Goal: Task Accomplishment & Management: Manage account settings

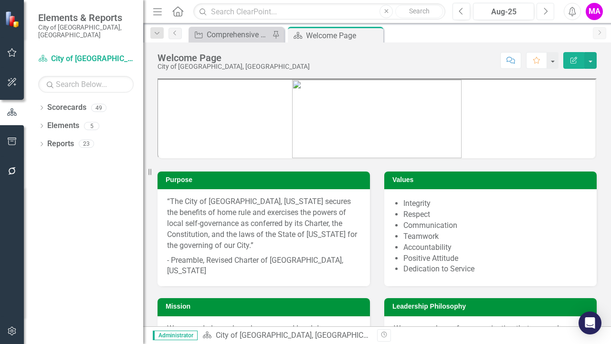
click at [547, 14] on icon "Next" at bounding box center [545, 11] width 5 height 9
click at [44, 106] on icon "Dropdown" at bounding box center [41, 108] width 7 height 5
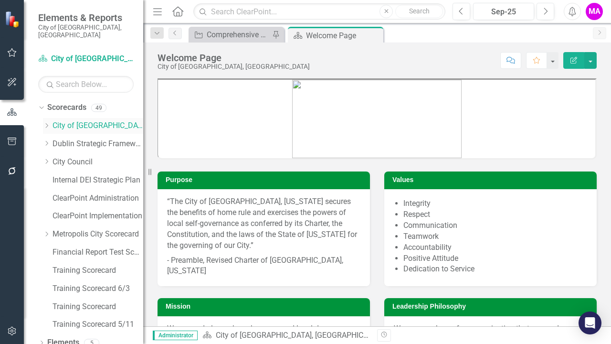
click at [47, 123] on icon "Dropdown" at bounding box center [46, 126] width 7 height 6
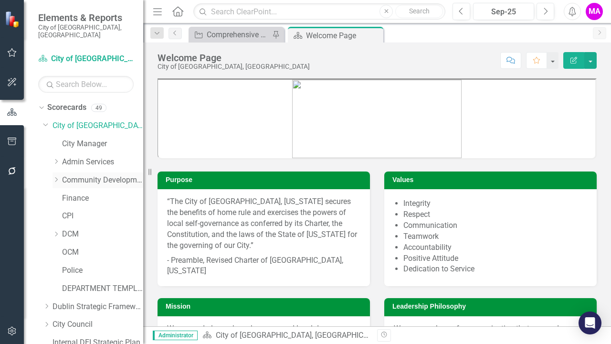
click at [57, 177] on icon "Dropdown" at bounding box center [55, 180] width 7 height 6
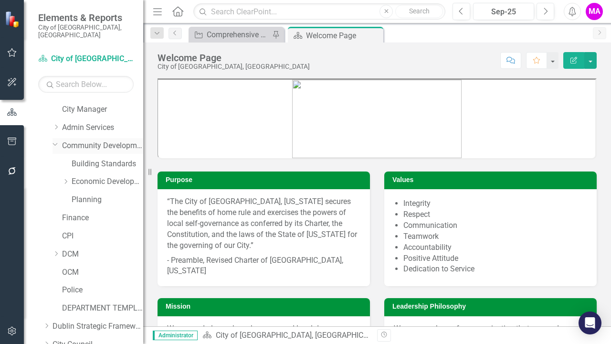
scroll to position [48, 0]
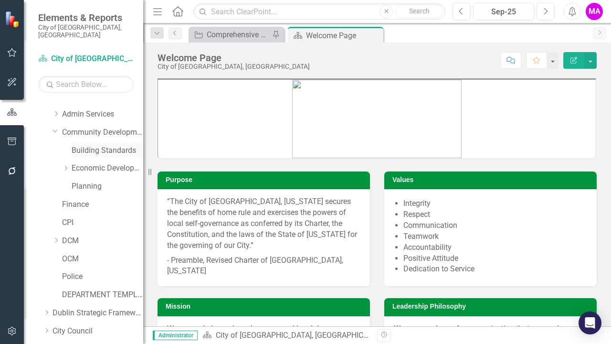
click at [119, 145] on link "Building Standards" at bounding box center [108, 150] width 72 height 11
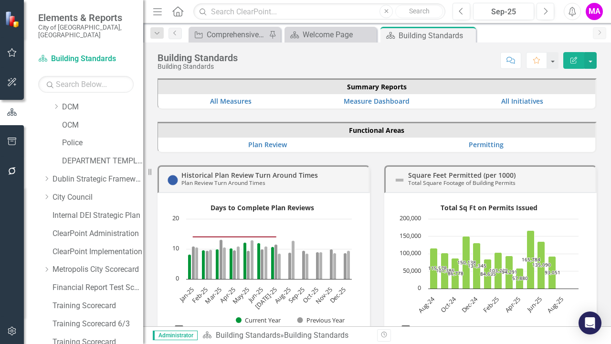
scroll to position [236, 0]
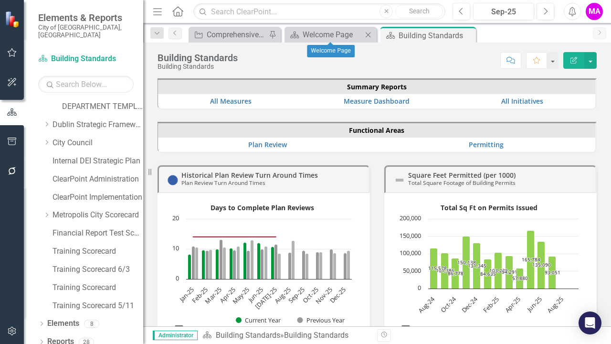
click at [369, 35] on icon "Close" at bounding box center [368, 35] width 10 height 8
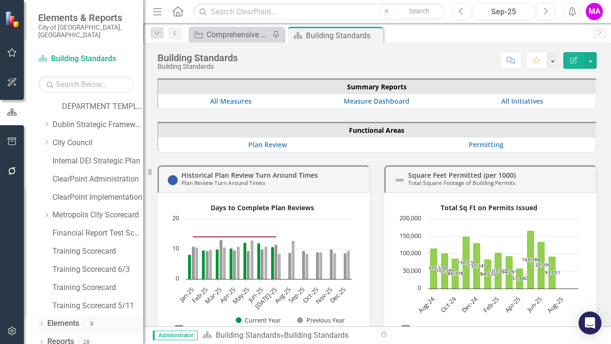
click at [69, 318] on link "Elements" at bounding box center [63, 323] width 32 height 11
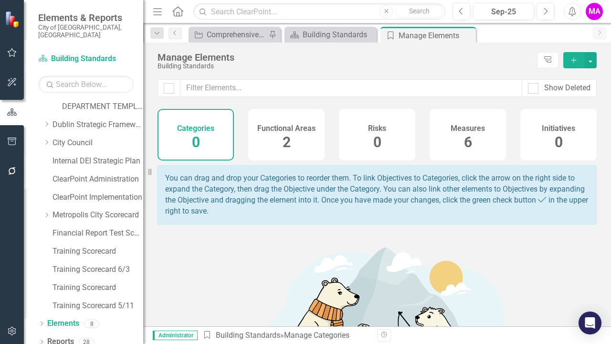
click at [301, 127] on h4 "Functional Areas" at bounding box center [286, 128] width 58 height 9
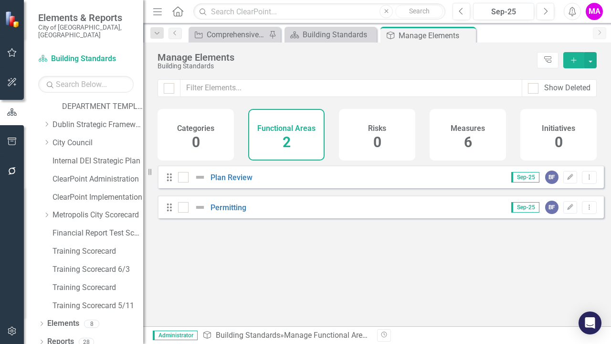
click at [468, 136] on span "6" at bounding box center [468, 142] width 8 height 17
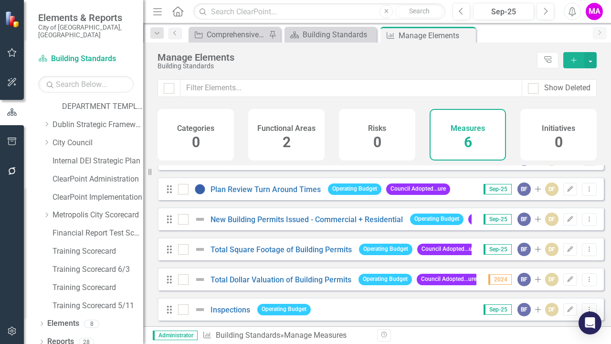
scroll to position [26, 0]
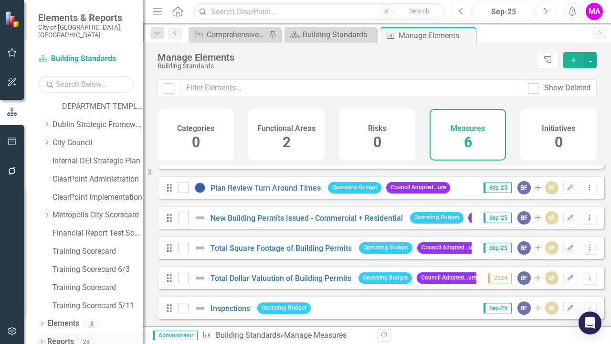
click at [66, 336] on link "Reports" at bounding box center [60, 341] width 27 height 11
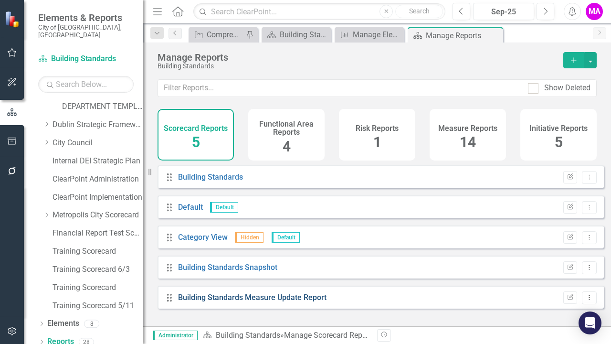
click at [272, 302] on link "Building Standards Measure Update Report" at bounding box center [252, 297] width 148 height 9
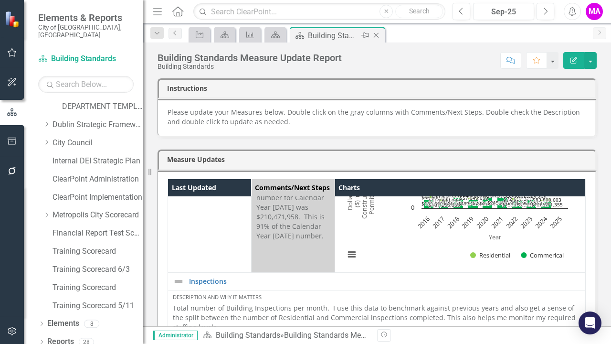
click at [374, 35] on icon "Close" at bounding box center [376, 35] width 10 height 8
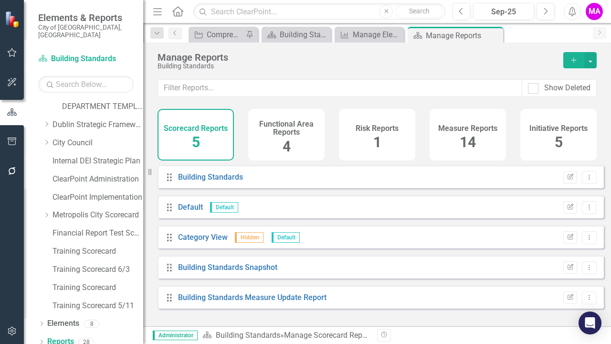
click at [294, 146] on div "Functional Area Reports 4" at bounding box center [286, 135] width 76 height 52
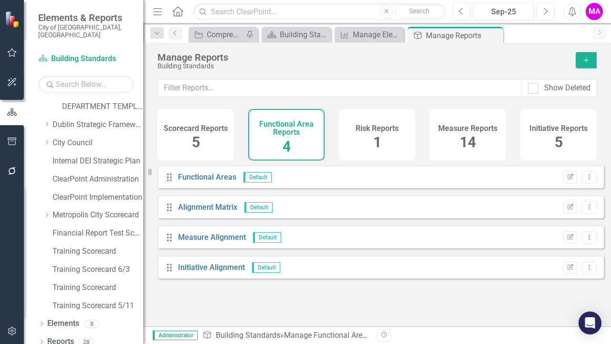
drag, startPoint x: 385, startPoint y: 129, endPoint x: 391, endPoint y: 126, distance: 7.1
click at [386, 129] on h4 "Risk Reports" at bounding box center [377, 128] width 43 height 9
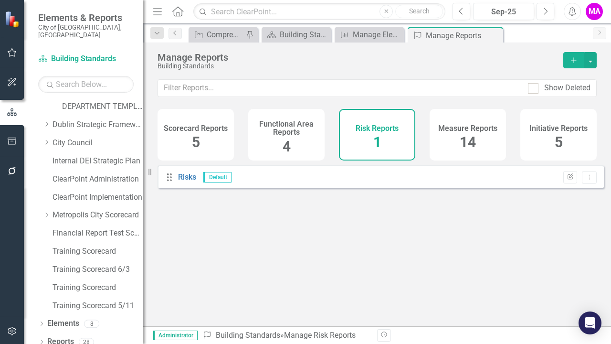
click at [462, 135] on span "14" at bounding box center [468, 142] width 16 height 17
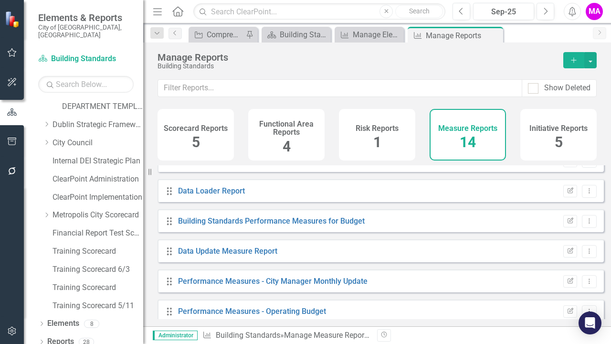
scroll to position [267, 0]
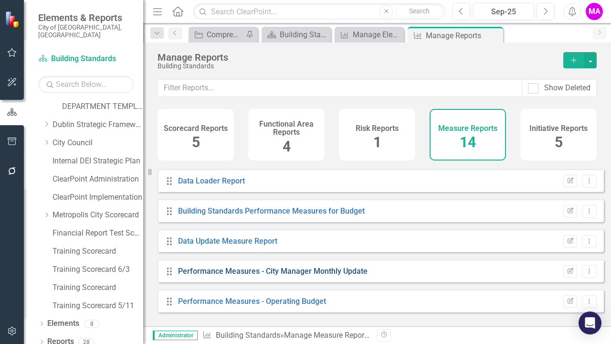
click at [315, 273] on link "Performance Measures - City Manager Monthly Update" at bounding box center [272, 270] width 189 height 9
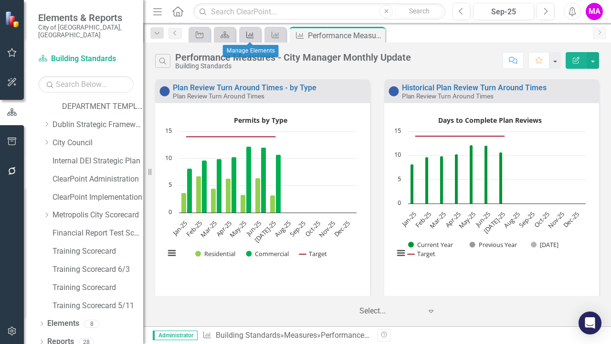
click at [249, 33] on icon "Measure" at bounding box center [250, 35] width 10 height 8
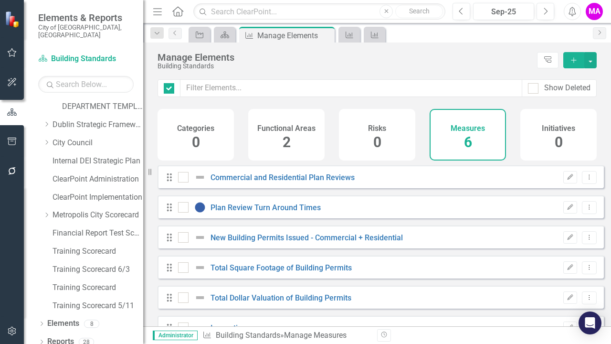
checkbox input "false"
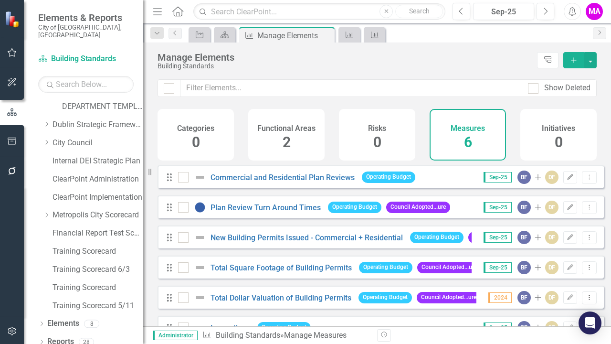
click at [286, 115] on div "Functional Areas 2" at bounding box center [286, 135] width 76 height 52
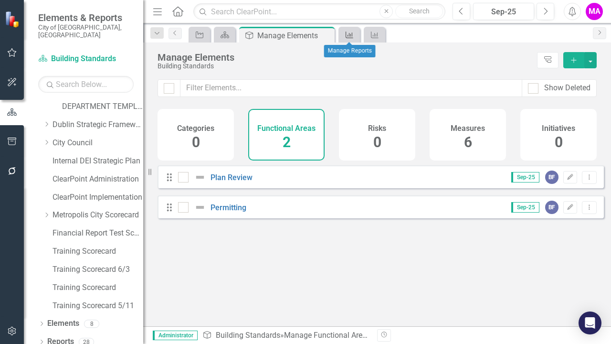
click at [350, 34] on icon "Measure" at bounding box center [350, 35] width 10 height 8
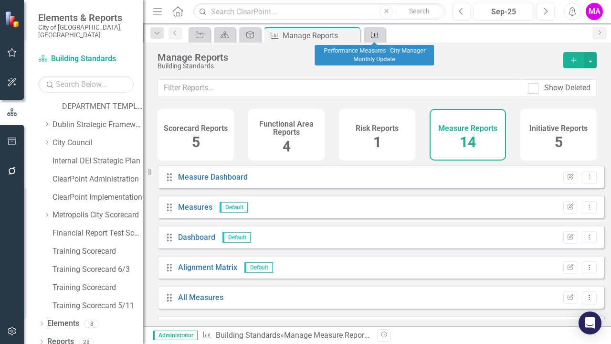
click at [379, 33] on icon "Measure" at bounding box center [375, 35] width 10 height 8
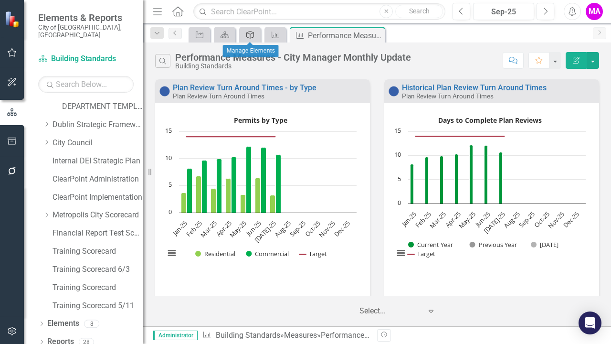
click at [253, 35] on icon "Functional Area" at bounding box center [250, 35] width 10 height 8
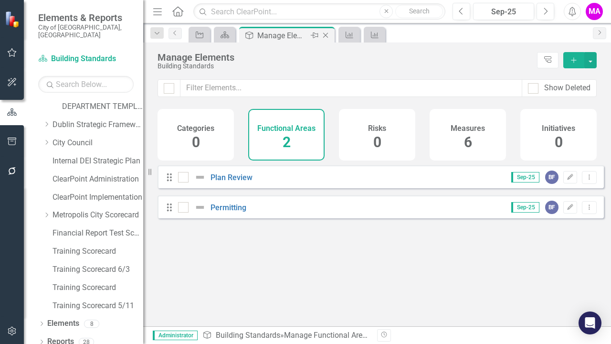
click at [325, 35] on icon at bounding box center [325, 35] width 5 height 5
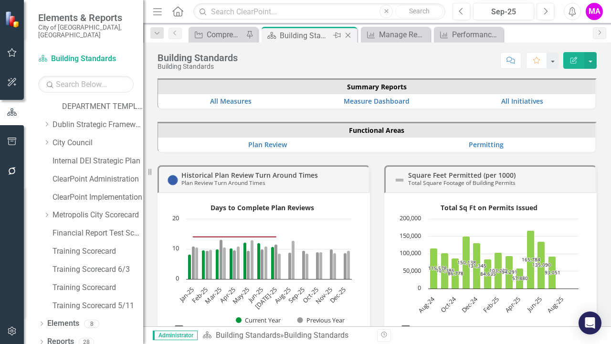
click at [349, 33] on icon "Close" at bounding box center [348, 35] width 10 height 8
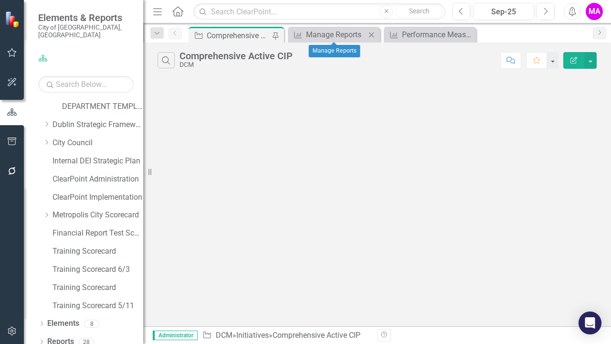
click at [373, 33] on icon at bounding box center [371, 34] width 5 height 5
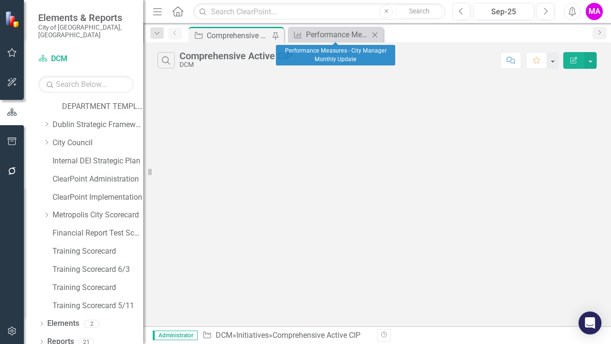
click at [375, 33] on icon "Close" at bounding box center [375, 35] width 10 height 8
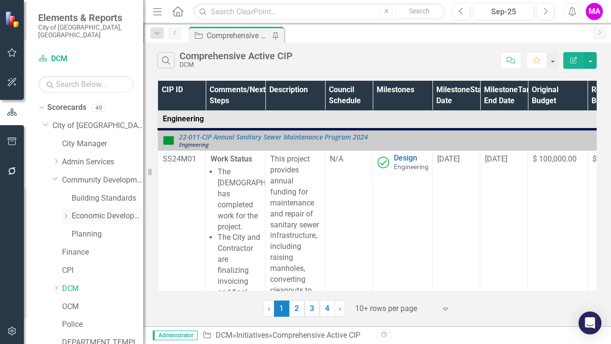
drag, startPoint x: 94, startPoint y: 208, endPoint x: 110, endPoint y: 206, distance: 16.4
click at [94, 210] on link "Economic Development" at bounding box center [108, 215] width 72 height 11
click at [109, 210] on link "Economic Development" at bounding box center [108, 215] width 72 height 11
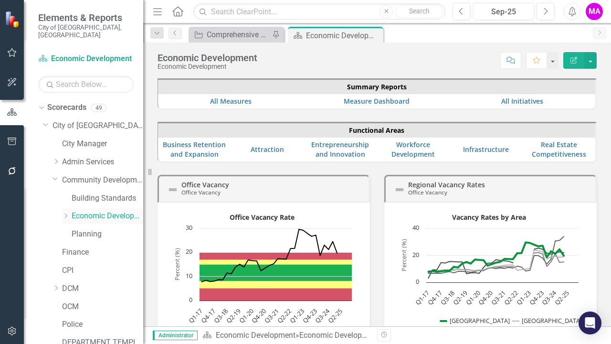
click at [65, 213] on icon "Dropdown" at bounding box center [65, 216] width 7 height 6
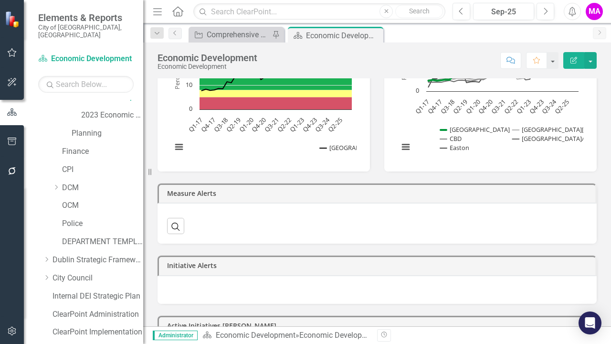
scroll to position [254, 0]
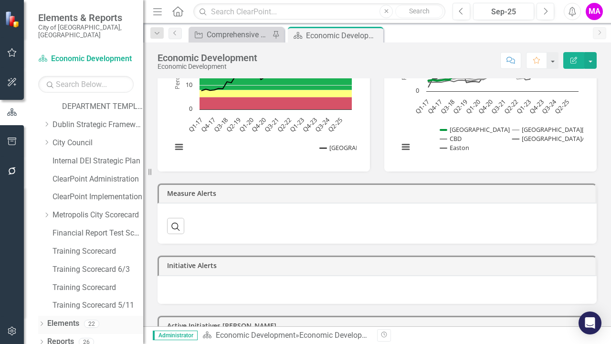
click at [65, 318] on link "Elements" at bounding box center [63, 323] width 32 height 11
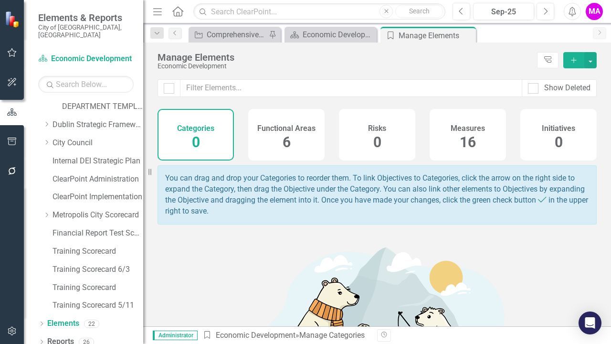
click at [300, 143] on div "Functional Areas 6" at bounding box center [286, 135] width 76 height 52
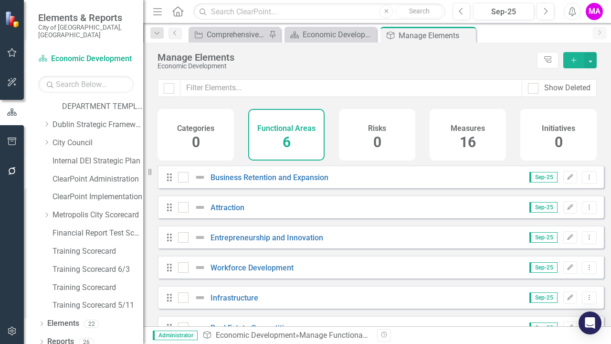
click at [483, 111] on div "Measures 16" at bounding box center [468, 135] width 76 height 52
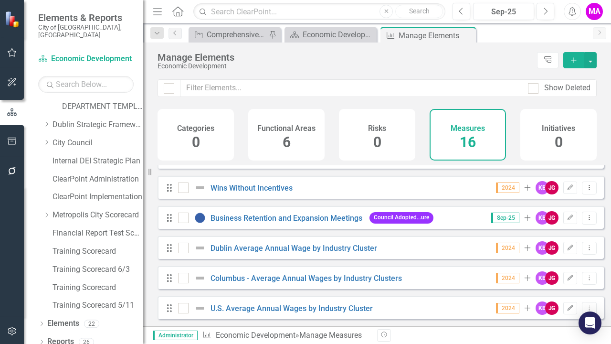
scroll to position [326, 0]
click at [69, 336] on link "Reports" at bounding box center [60, 341] width 27 height 11
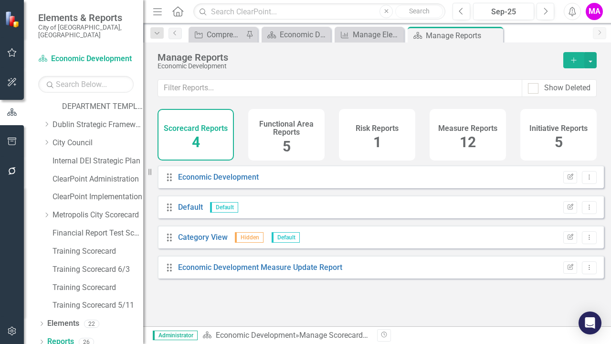
click at [504, 138] on div "Measure Reports 12" at bounding box center [468, 135] width 76 height 52
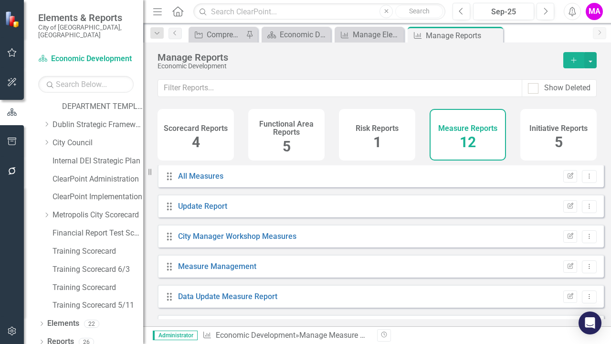
scroll to position [207, 0]
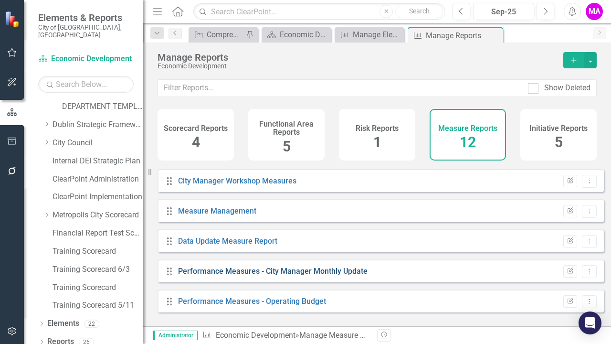
click at [344, 275] on link "Performance Measures - City Manager Monthly Update" at bounding box center [272, 270] width 189 height 9
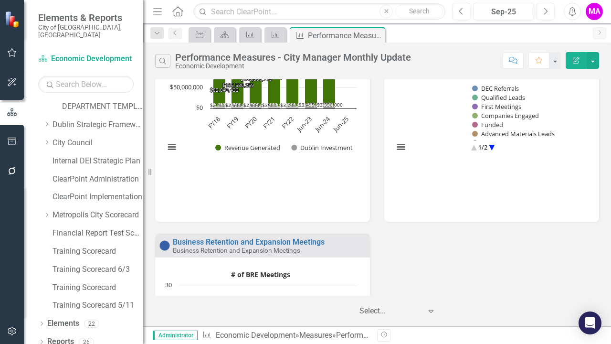
scroll to position [525, 0]
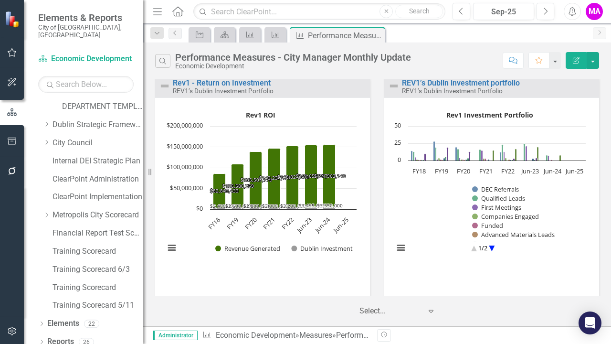
click at [488, 249] on circle "Interactive chart" at bounding box center [491, 248] width 15 height 15
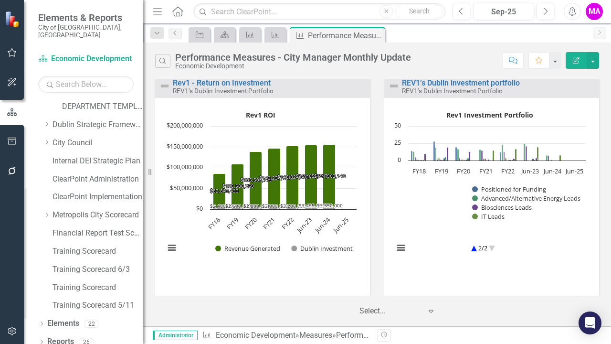
click at [472, 247] on circle "Interactive chart" at bounding box center [473, 248] width 15 height 15
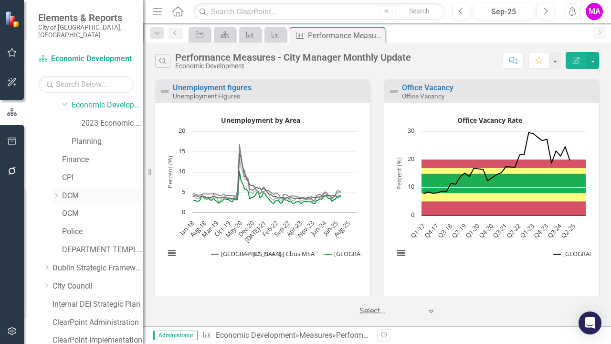
scroll to position [63, 0]
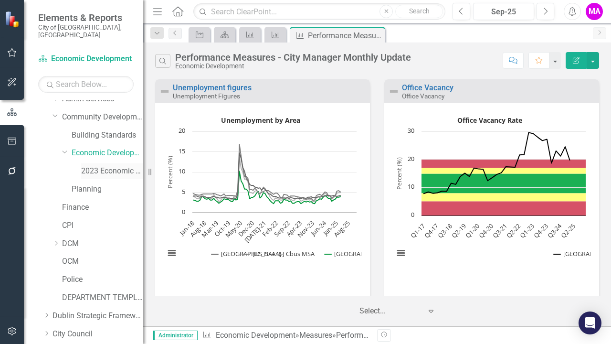
click at [114, 166] on link "2023 Economic Development Strategy" at bounding box center [112, 171] width 62 height 11
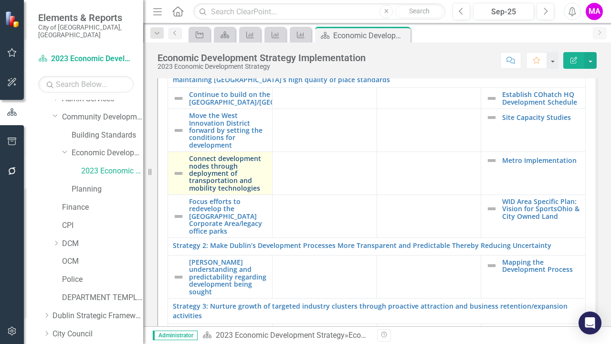
click at [230, 179] on link "Connect development nodes through deployment of transportation and mobility tec…" at bounding box center [228, 173] width 78 height 37
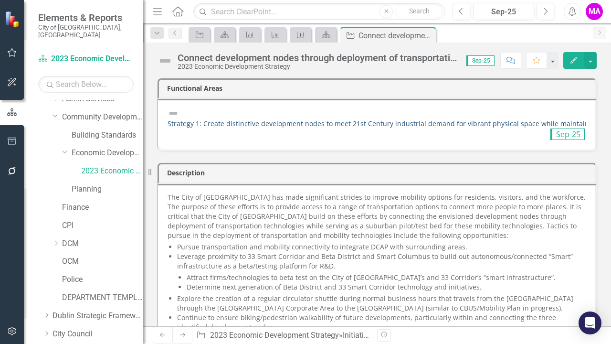
click at [360, 119] on link "Strategy 1: Create distinctive development nodes to meet 21st Century industria…" at bounding box center [471, 123] width 606 height 9
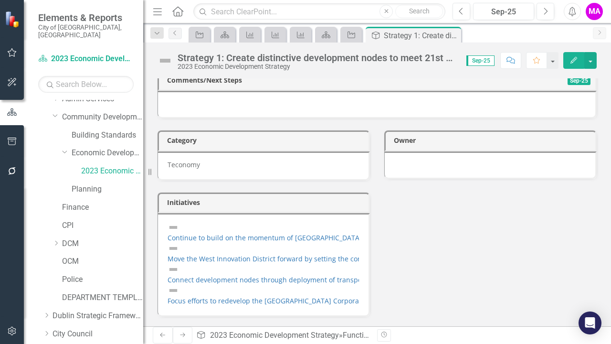
scroll to position [38, 0]
click at [452, 38] on icon "Close" at bounding box center [452, 35] width 10 height 8
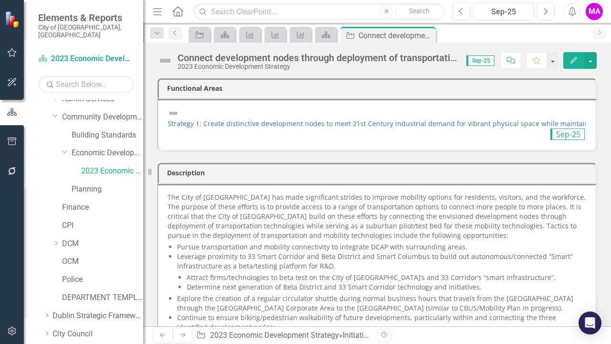
click at [0, 0] on icon "Close" at bounding box center [0, 0] width 0 height 0
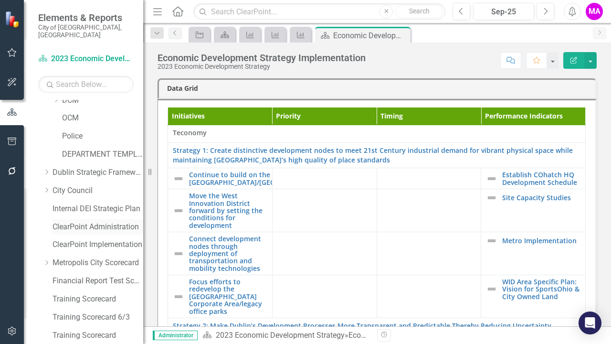
scroll to position [254, 0]
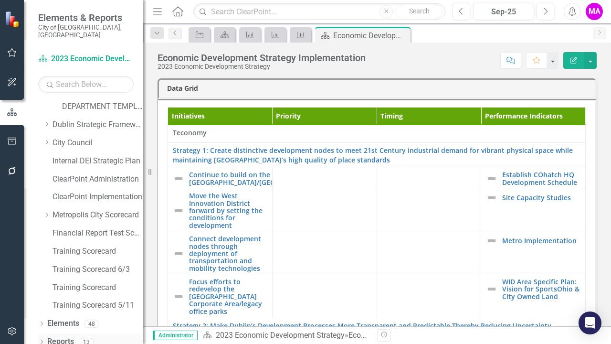
click at [60, 336] on link "Reports" at bounding box center [60, 341] width 27 height 11
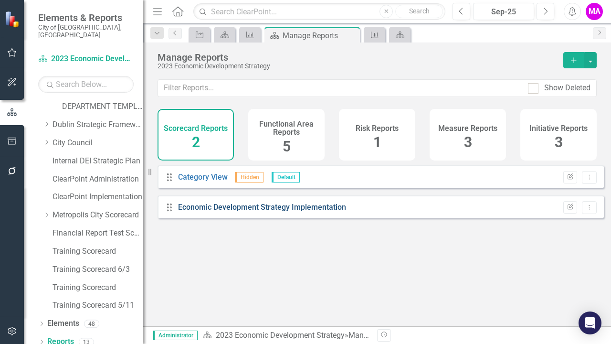
click at [258, 211] on link "Economic Development Strategy Implementation" at bounding box center [262, 206] width 168 height 9
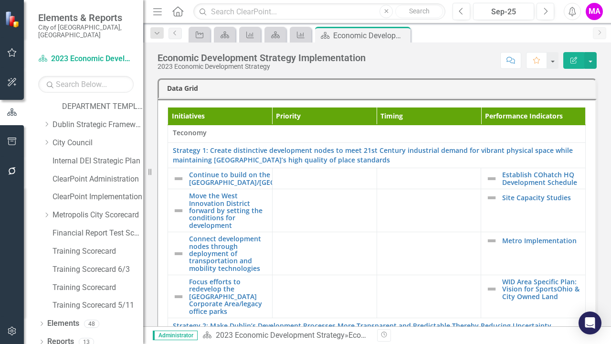
scroll to position [80, 0]
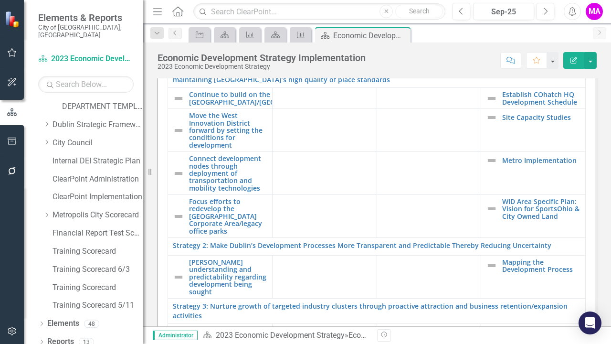
drag, startPoint x: 526, startPoint y: 283, endPoint x: 515, endPoint y: 282, distance: 10.5
click at [515, 282] on div "Initiatives Priority Timing Performance Indicators Teconomy Strategy 1: Create …" at bounding box center [377, 273] width 418 height 493
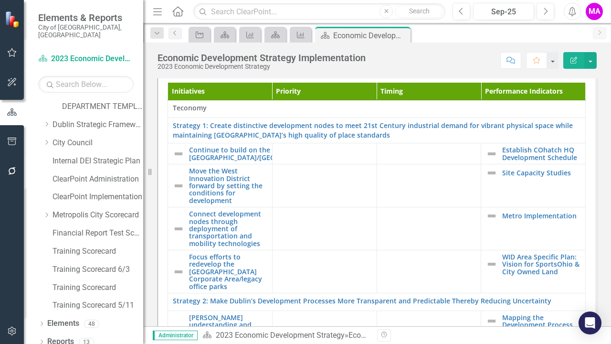
scroll to position [0, 0]
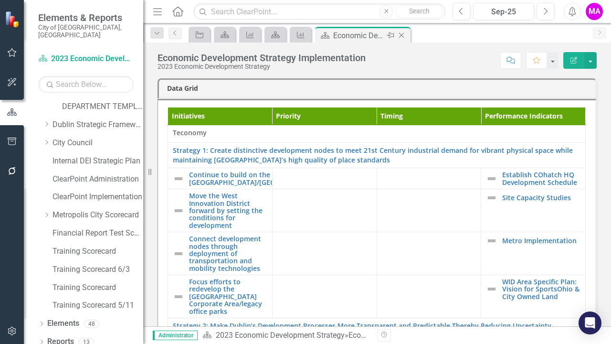
click at [402, 32] on icon "Close" at bounding box center [402, 35] width 10 height 8
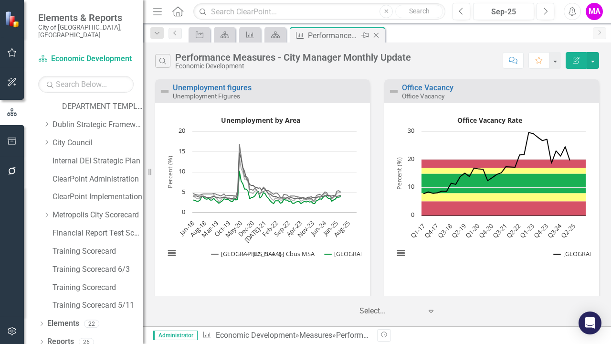
click at [377, 39] on div "Close" at bounding box center [377, 36] width 12 height 12
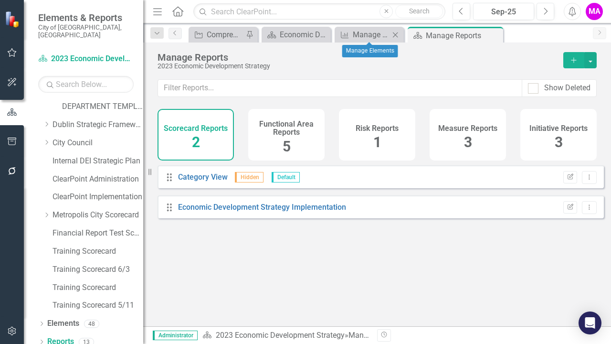
click at [395, 37] on icon "Close" at bounding box center [395, 35] width 10 height 8
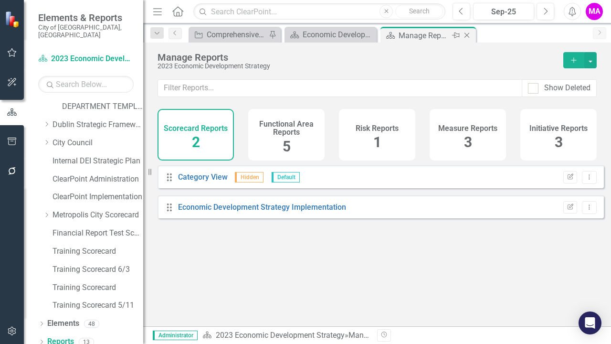
click at [466, 39] on icon "Close" at bounding box center [467, 35] width 10 height 8
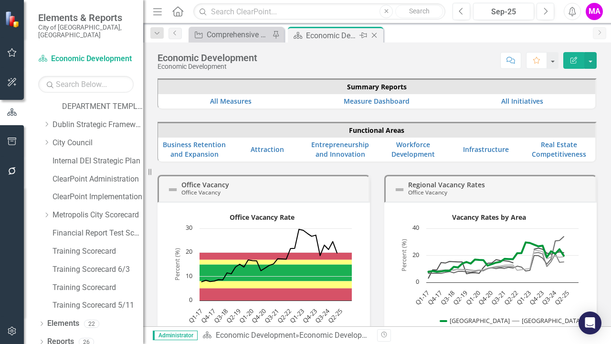
click at [374, 33] on icon "Close" at bounding box center [374, 35] width 10 height 8
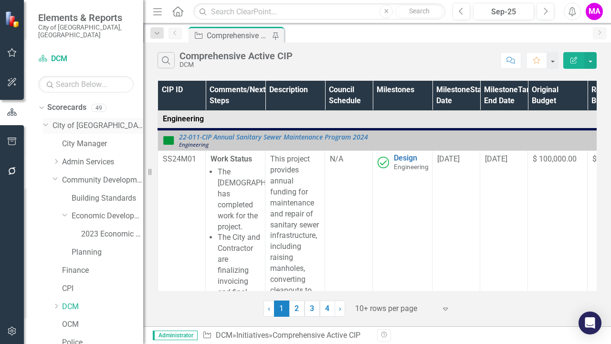
click at [48, 120] on icon "Dropdown" at bounding box center [46, 123] width 6 height 7
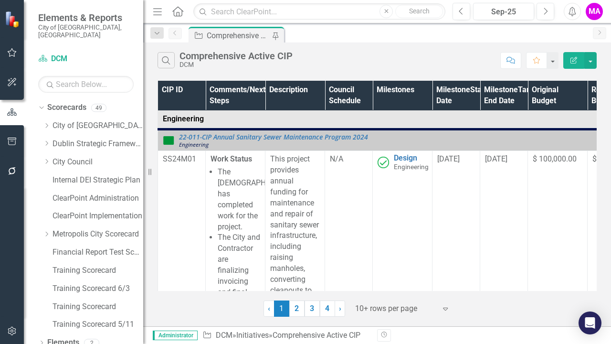
click at [156, 16] on button "Menu" at bounding box center [157, 11] width 12 height 16
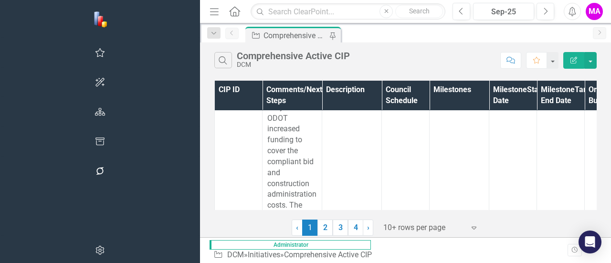
scroll to position [1241, 0]
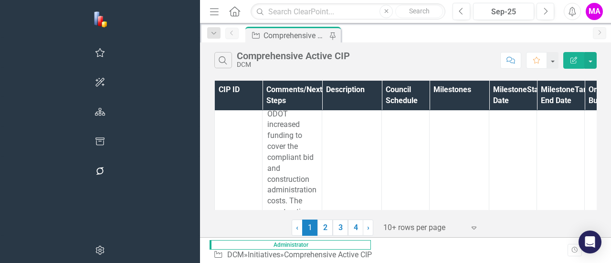
click at [208, 13] on icon "Menu" at bounding box center [214, 11] width 12 height 10
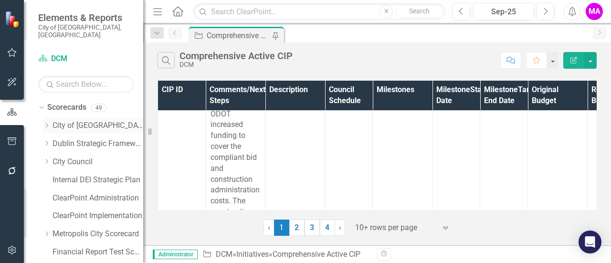
click at [49, 123] on icon "Dropdown" at bounding box center [46, 126] width 7 height 6
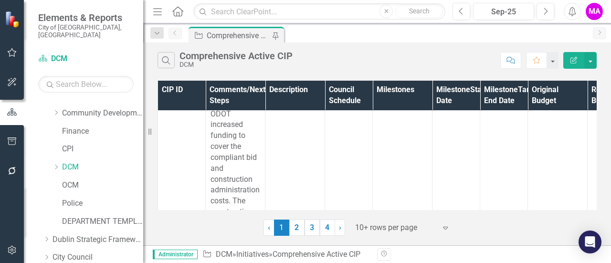
scroll to position [69, 0]
click at [53, 162] on icon "Dropdown" at bounding box center [55, 165] width 7 height 6
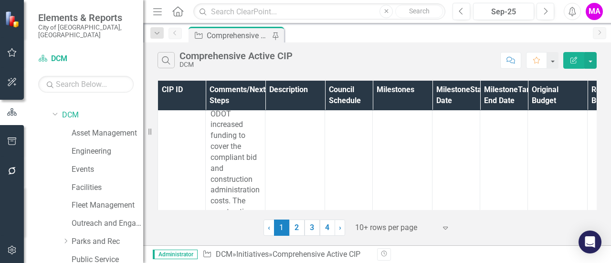
scroll to position [120, 0]
click at [93, 145] on link "Engineering" at bounding box center [108, 150] width 72 height 11
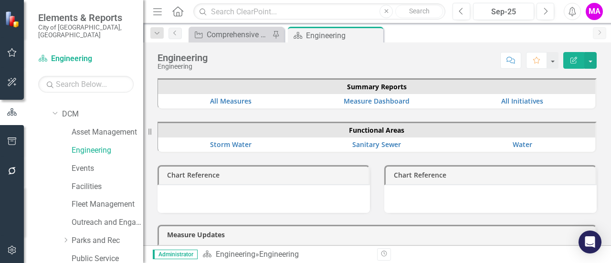
click at [155, 12] on icon "Menu" at bounding box center [157, 11] width 12 height 10
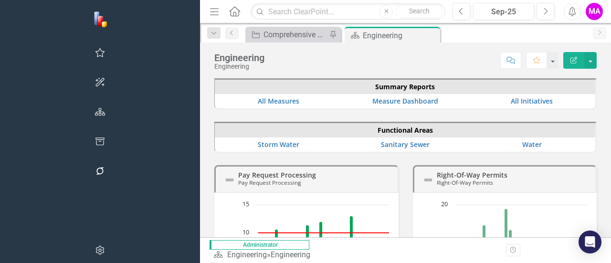
click at [208, 12] on icon "Menu" at bounding box center [214, 11] width 12 height 10
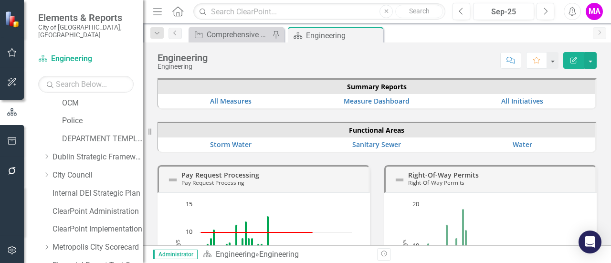
scroll to position [443, 0]
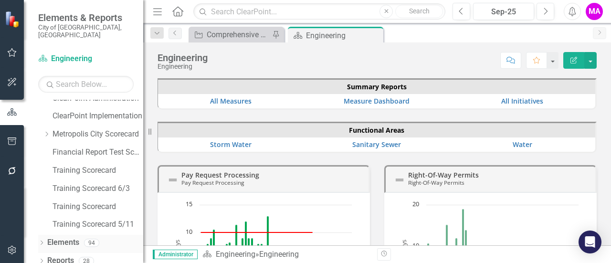
click at [74, 237] on link "Elements" at bounding box center [63, 242] width 32 height 11
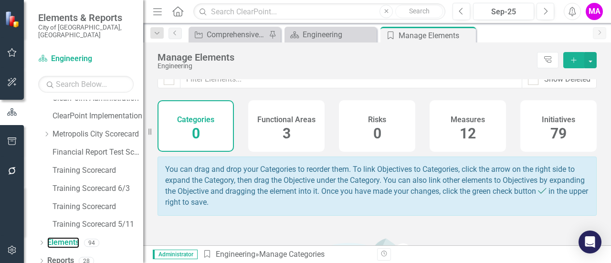
scroll to position [8, 0]
click at [559, 141] on span "79" at bounding box center [558, 134] width 16 height 17
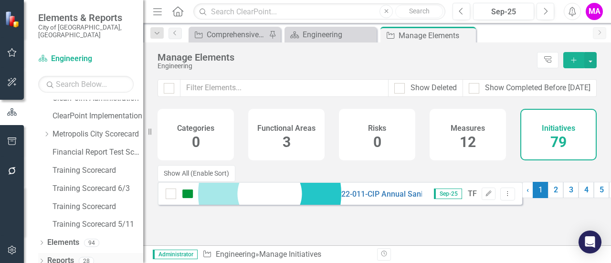
click at [69, 255] on link "Reports" at bounding box center [60, 260] width 27 height 11
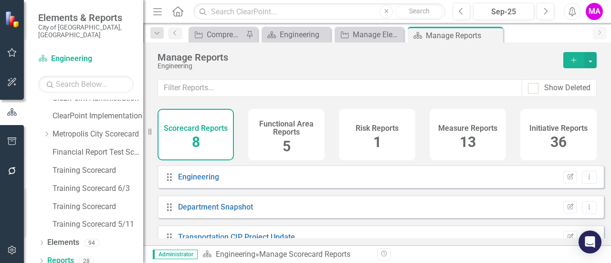
click at [558, 134] on span "36" at bounding box center [558, 142] width 16 height 17
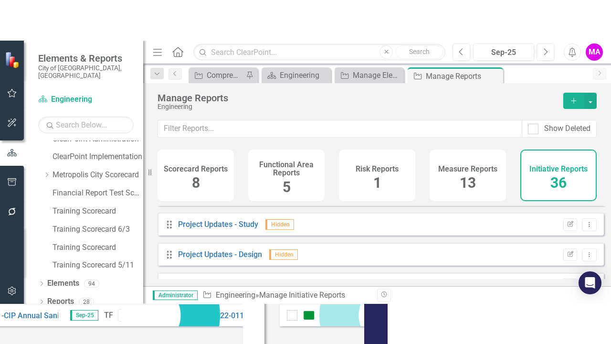
scroll to position [806, 0]
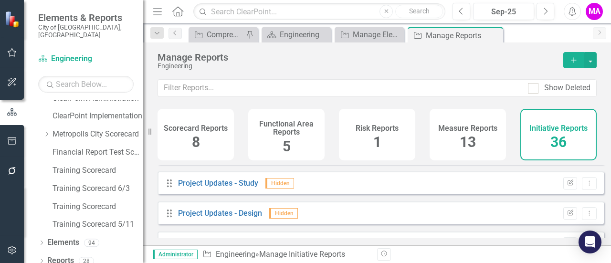
click at [158, 13] on icon "Menu" at bounding box center [157, 11] width 12 height 10
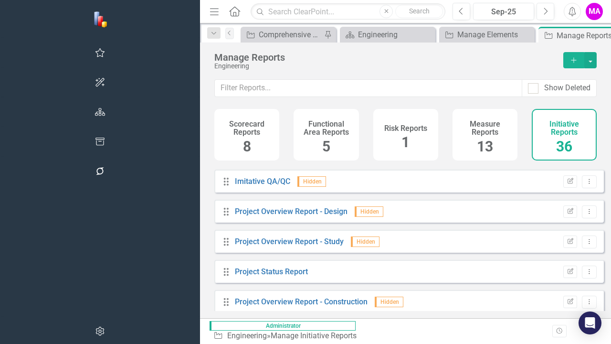
scroll to position [928, 0]
click at [235, 275] on link "Project Status Report" at bounding box center [271, 270] width 73 height 9
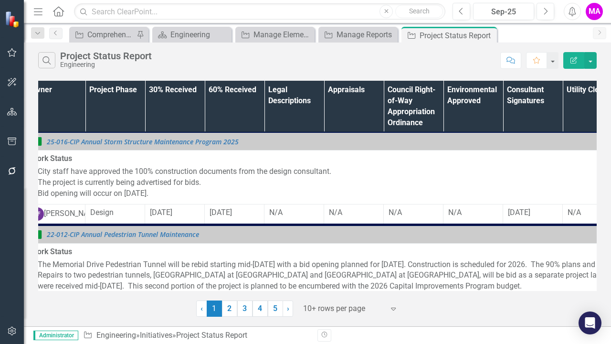
scroll to position [1, 0]
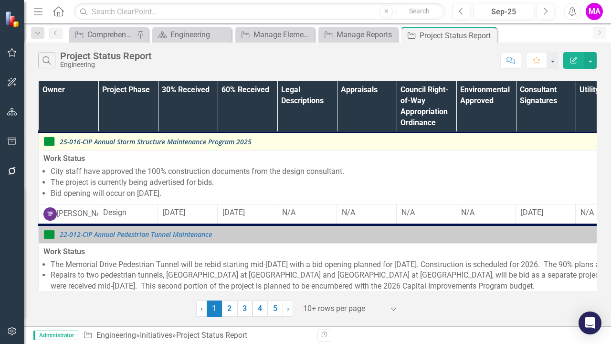
click at [207, 140] on link "25-016-CIP Annual Storm Structure Maintenance Program 2025" at bounding box center [464, 141] width 809 height 7
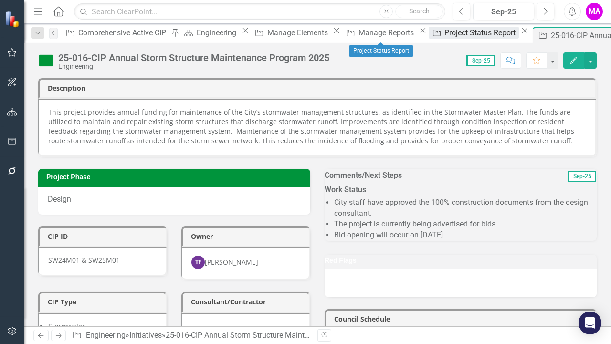
click at [444, 33] on div "Project Status Report" at bounding box center [481, 33] width 74 height 12
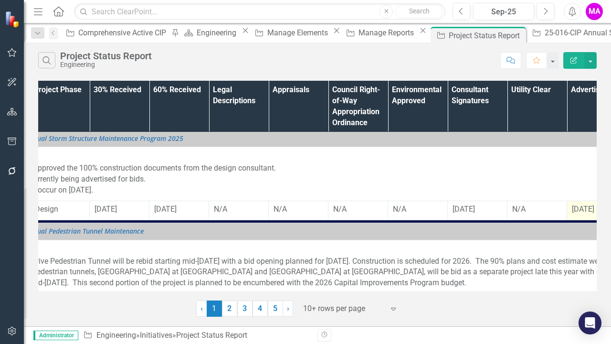
scroll to position [5, 0]
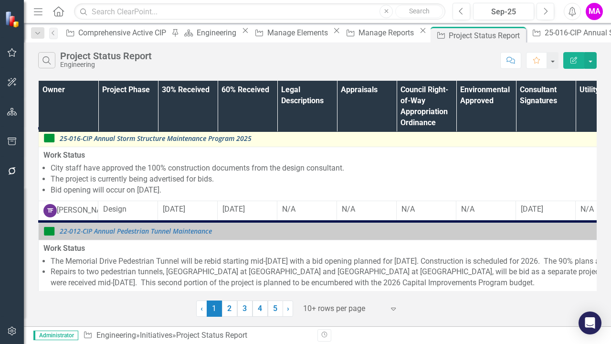
click at [196, 141] on link "25-016-CIP Annual Storm Structure Maintenance Program 2025" at bounding box center [464, 138] width 809 height 7
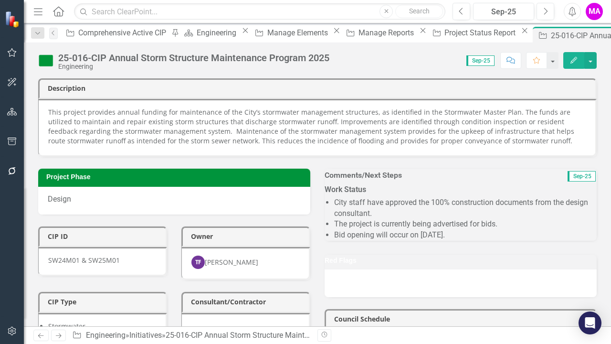
click at [576, 62] on icon "Edit" at bounding box center [573, 60] width 9 height 7
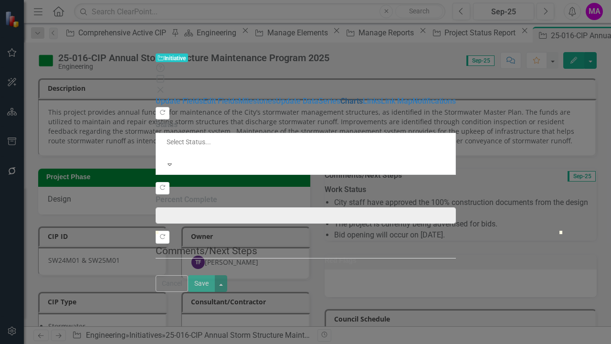
type input "0"
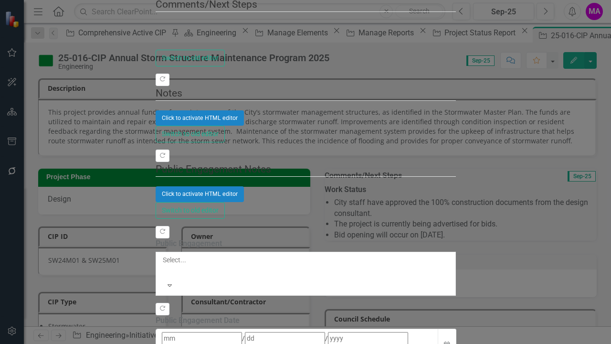
type textarea "<p><strong>Work Status</strong></p> <ul> <li>City staff have approved the 100% …"
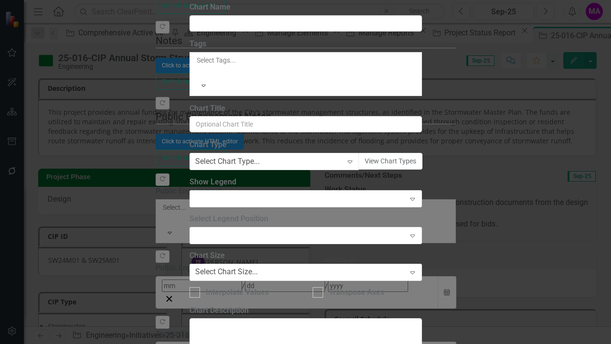
type input "Annual Storm Structure Program 2024"
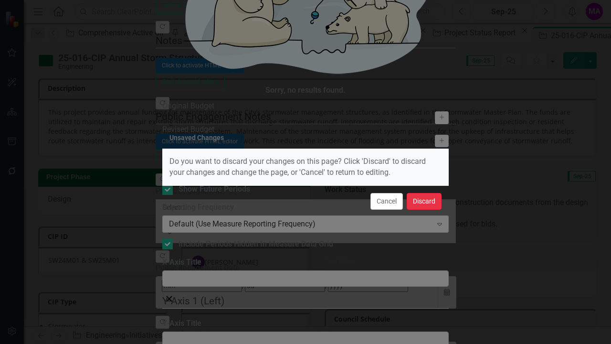
click at [431, 203] on button "Discard" at bounding box center [424, 201] width 35 height 17
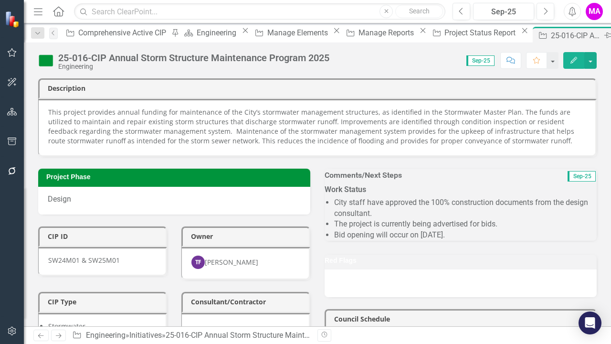
click at [610, 35] on icon "Close" at bounding box center [619, 35] width 10 height 8
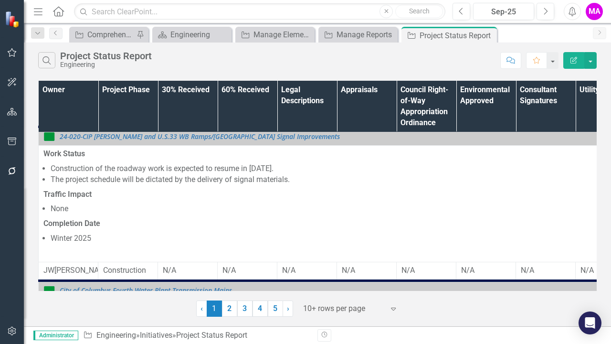
scroll to position [477, 0]
click at [396, 303] on div "Expand" at bounding box center [395, 308] width 14 height 17
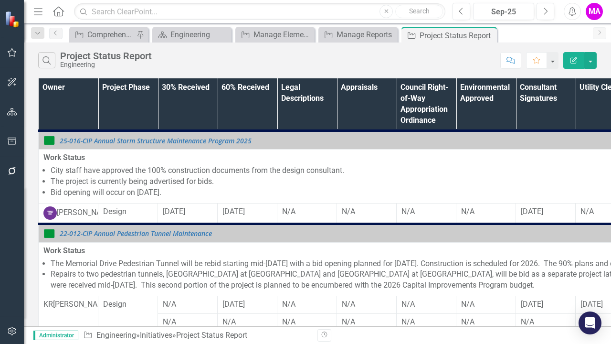
scroll to position [0, 0]
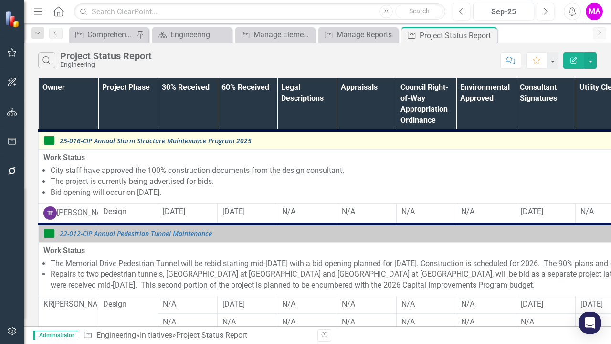
click at [137, 143] on link "25-016-CIP Annual Storm Structure Maintenance Program 2025" at bounding box center [464, 140] width 809 height 7
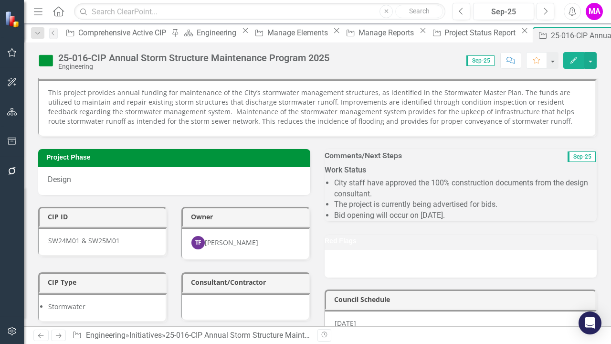
scroll to position [20, 0]
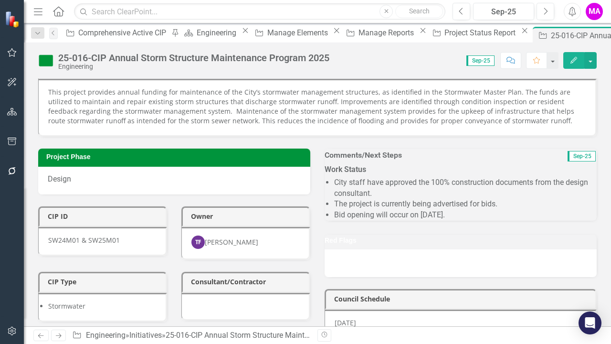
click at [365, 199] on li "City staff have approved the 100% construction documents from the design consul…" at bounding box center [465, 188] width 262 height 22
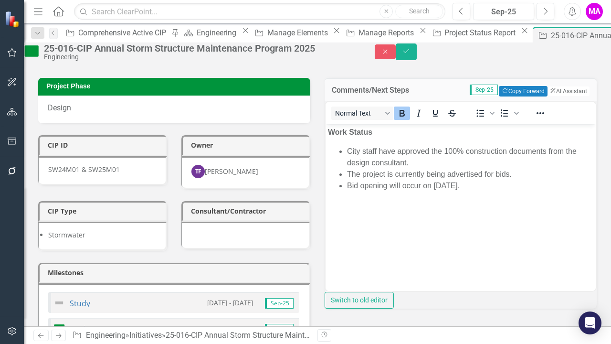
scroll to position [82, 0]
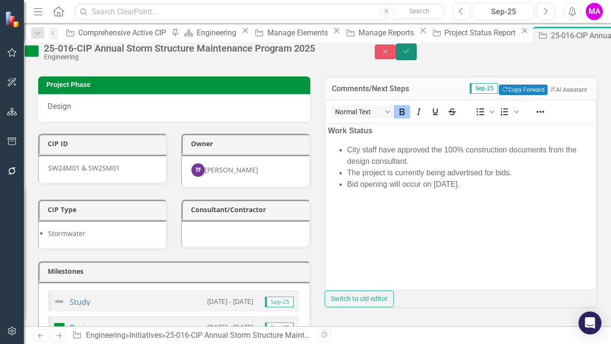
click at [410, 54] on icon "Save" at bounding box center [406, 51] width 9 height 7
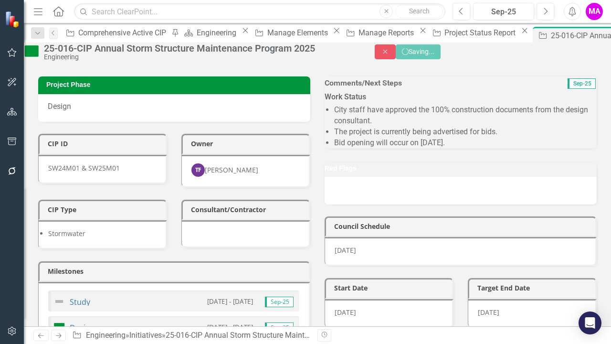
scroll to position [97, 0]
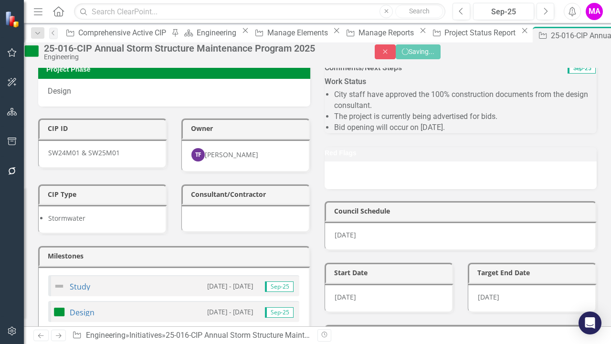
click at [514, 283] on div "[DATE]" at bounding box center [532, 297] width 129 height 29
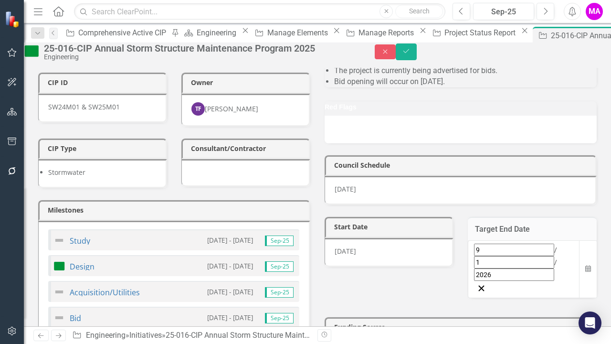
click at [516, 281] on div "[DATE]" at bounding box center [524, 261] width 100 height 37
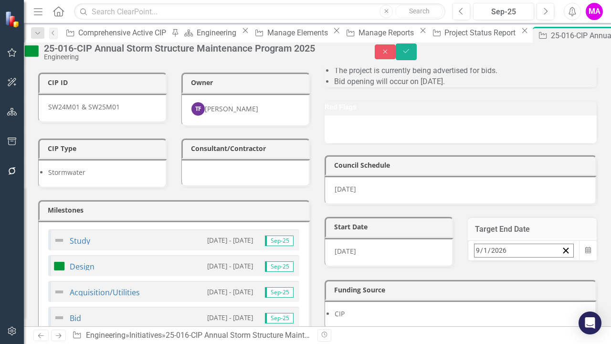
click at [516, 257] on div "[DATE] [DATE]" at bounding box center [516, 250] width 84 height 13
click at [396, 59] on button "Close" at bounding box center [385, 51] width 21 height 15
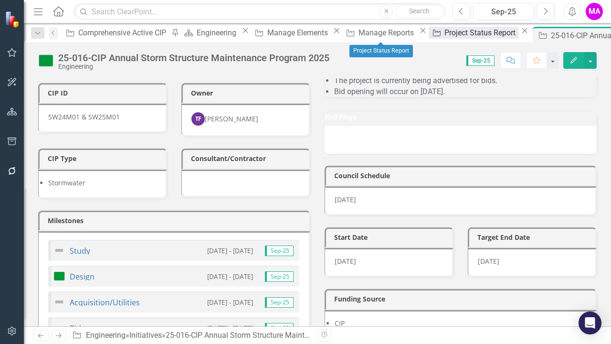
click at [444, 35] on div "Project Status Report" at bounding box center [481, 33] width 74 height 12
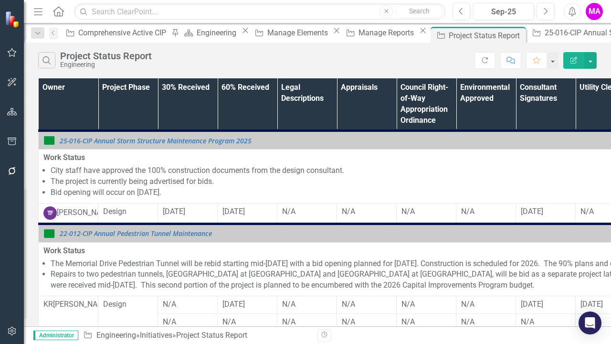
scroll to position [505, 0]
click at [332, 34] on icon "Close" at bounding box center [337, 31] width 10 height 8
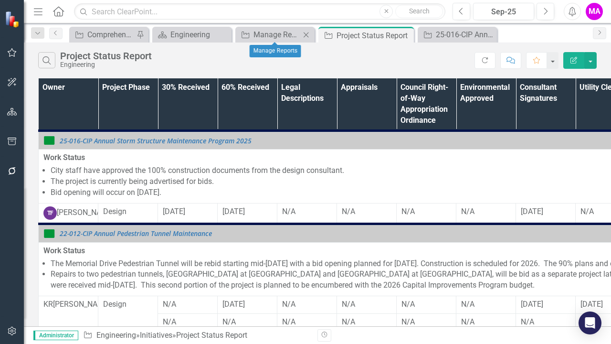
click at [308, 36] on icon at bounding box center [306, 34] width 5 height 5
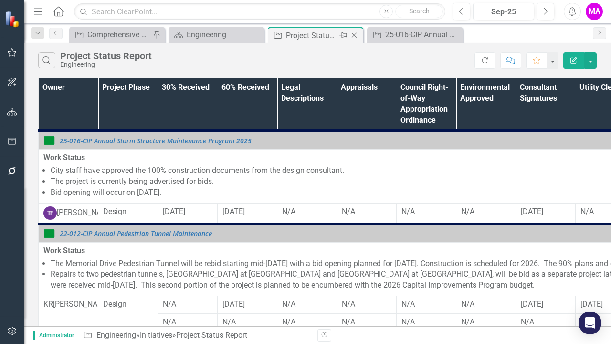
click at [356, 35] on icon "Close" at bounding box center [354, 35] width 10 height 8
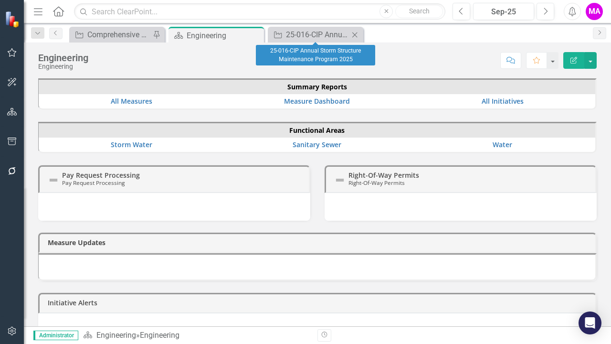
click at [358, 36] on icon "Close" at bounding box center [355, 35] width 10 height 8
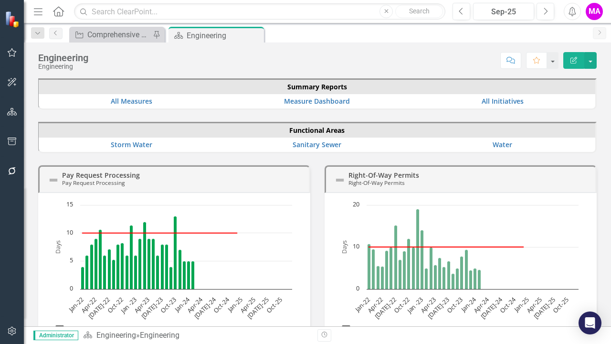
click at [42, 17] on button "Menu" at bounding box center [38, 11] width 12 height 16
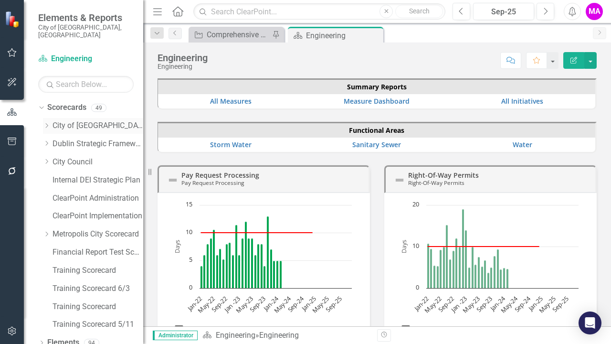
click at [44, 123] on icon "Dropdown" at bounding box center [46, 126] width 7 height 6
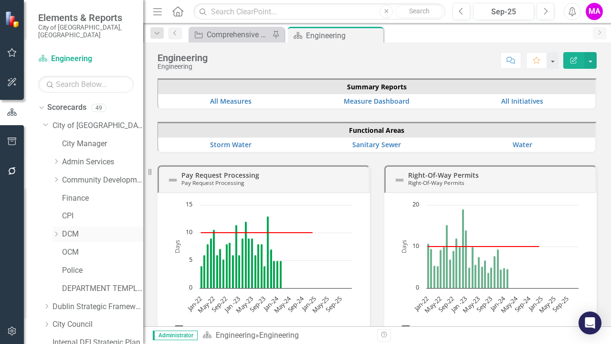
click at [57, 230] on div "Dropdown" at bounding box center [55, 234] width 7 height 8
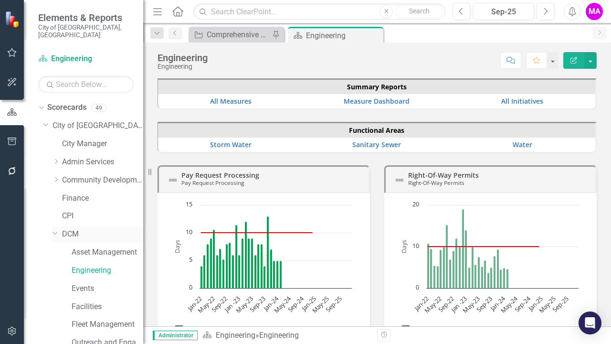
scroll to position [126, 0]
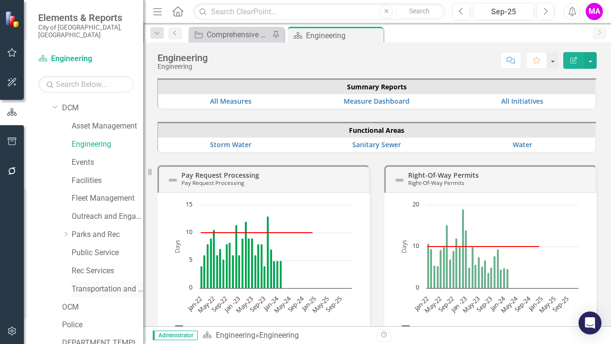
click at [107, 283] on link "Transportation and Mobility" at bounding box center [108, 288] width 72 height 11
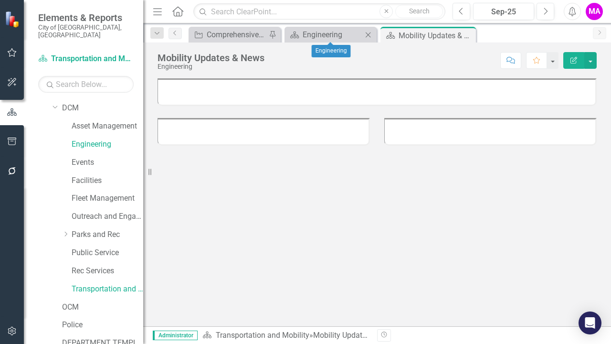
click at [369, 33] on icon "Close" at bounding box center [368, 35] width 10 height 8
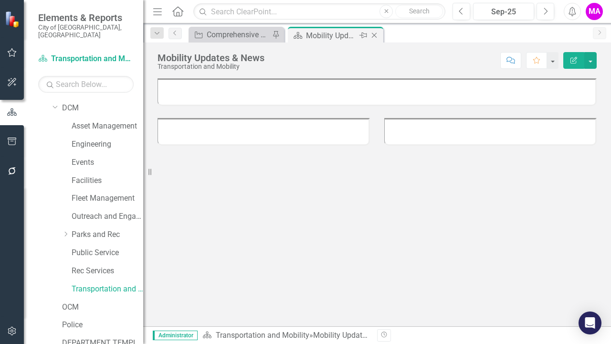
click at [328, 35] on div "Mobility Updates & News" at bounding box center [331, 36] width 51 height 12
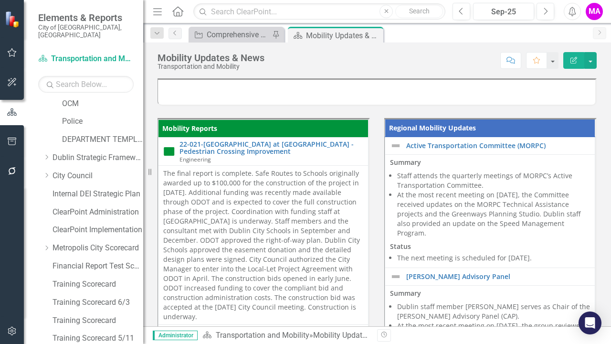
scroll to position [362, 0]
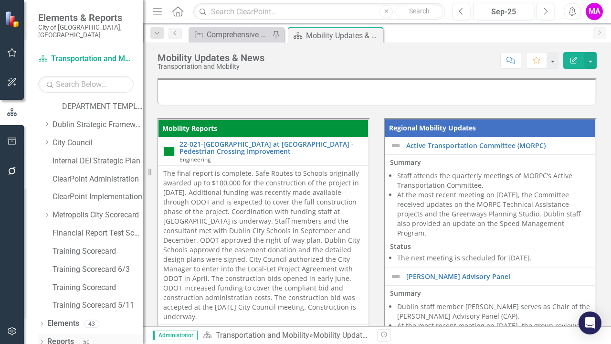
click at [66, 336] on link "Reports" at bounding box center [60, 341] width 27 height 11
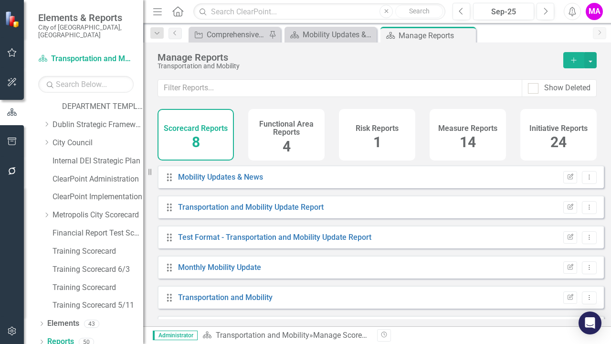
click at [534, 136] on div "Initiative Reports 24" at bounding box center [558, 135] width 76 height 52
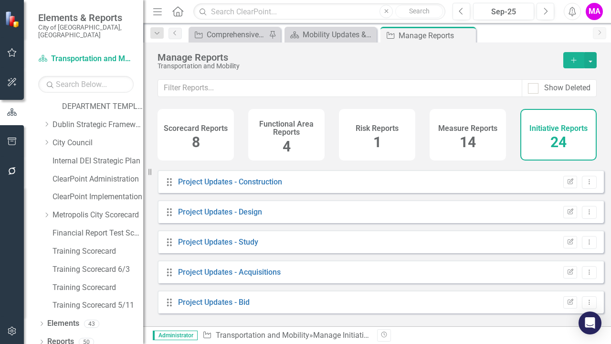
scroll to position [351, 0]
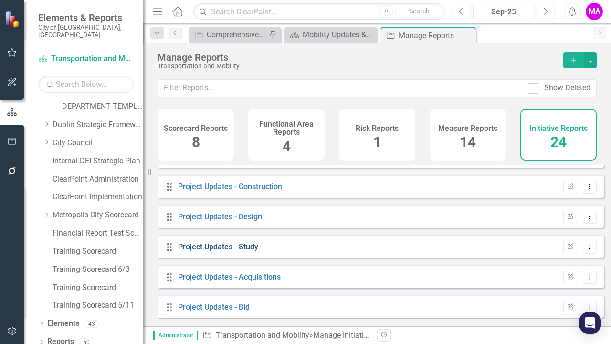
click at [229, 251] on link "Project Updates - Study" at bounding box center [218, 246] width 80 height 9
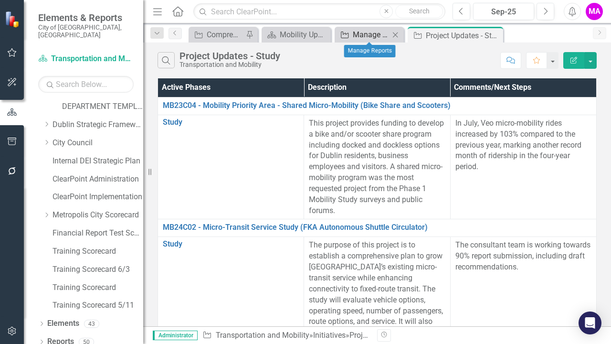
click at [359, 32] on div "Manage Reports" at bounding box center [371, 35] width 37 height 12
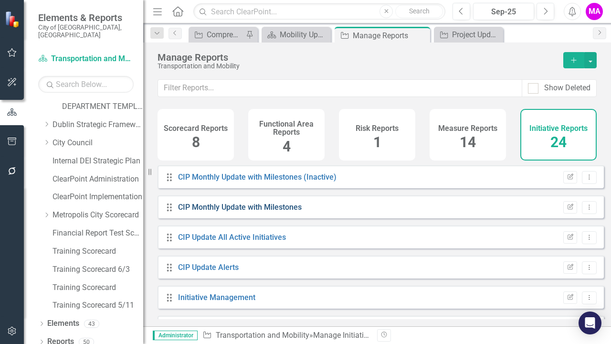
click at [272, 211] on link "CIP Monthly Update with Milestones" at bounding box center [240, 206] width 124 height 9
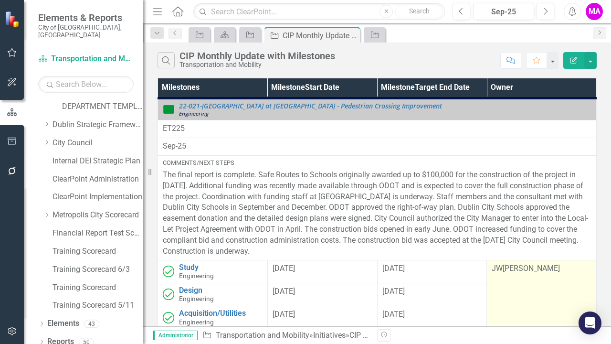
scroll to position [95, 0]
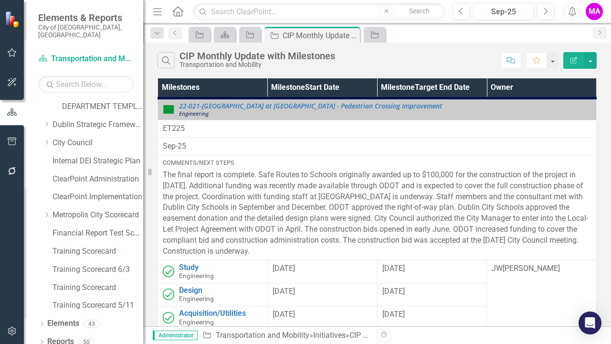
click at [156, 12] on icon "Menu" at bounding box center [157, 11] width 12 height 10
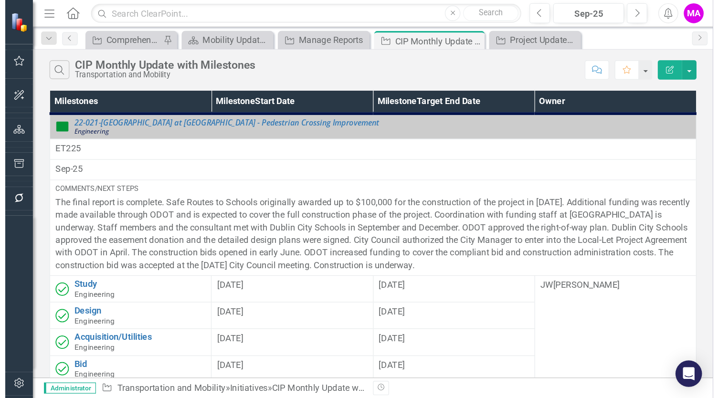
scroll to position [239, 0]
